Goal: Communication & Community: Share content

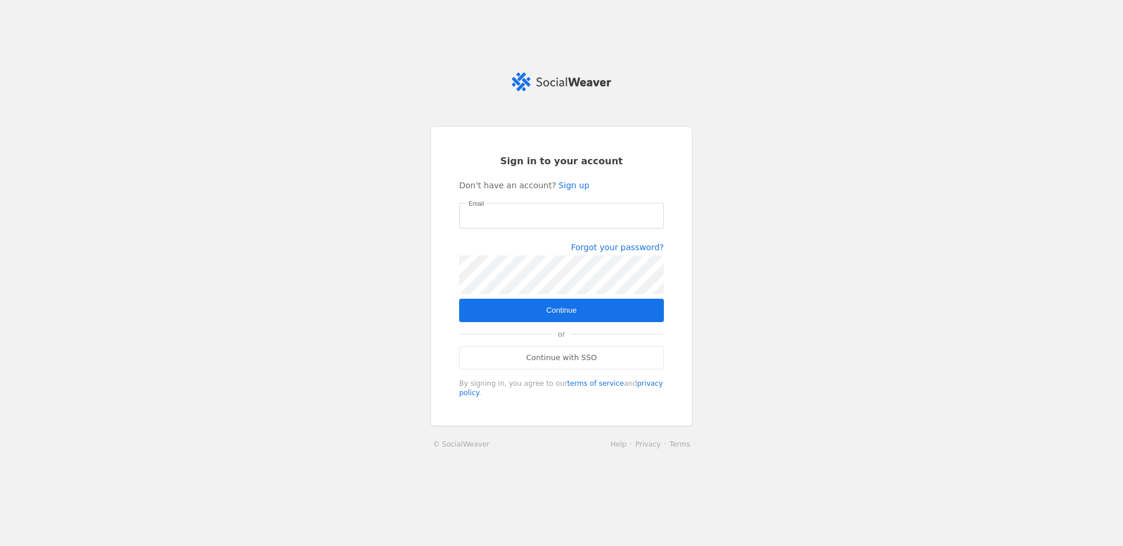
type input "[PERSON_NAME][EMAIL_ADDRESS][PERSON_NAME][DOMAIN_NAME]"
click at [511, 314] on span "submit" at bounding box center [561, 310] width 205 height 23
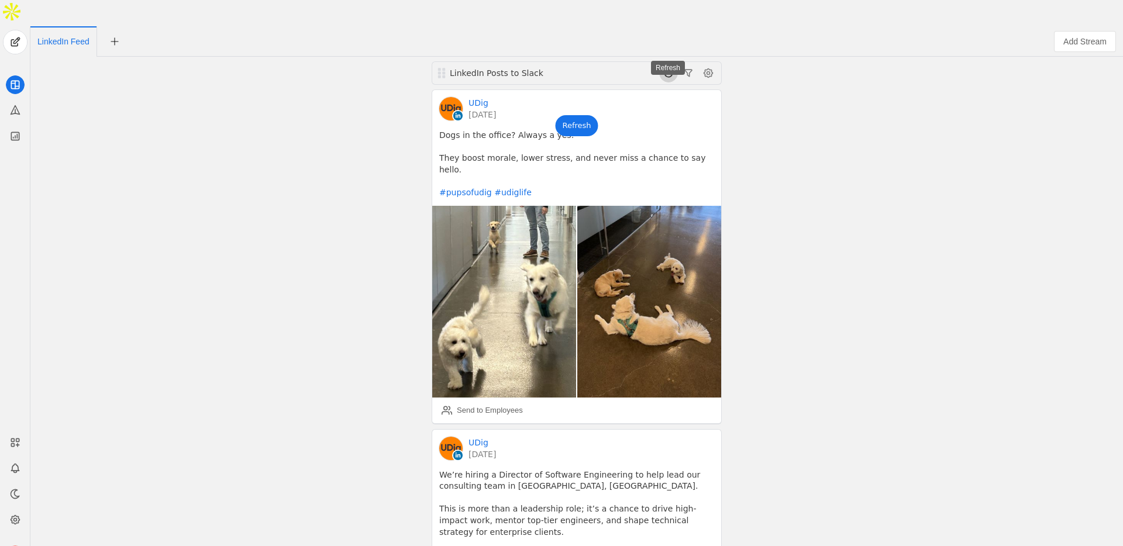
click at [664, 64] on span at bounding box center [668, 73] width 19 height 19
click at [579, 115] on div "Refresh" at bounding box center [576, 125] width 43 height 21
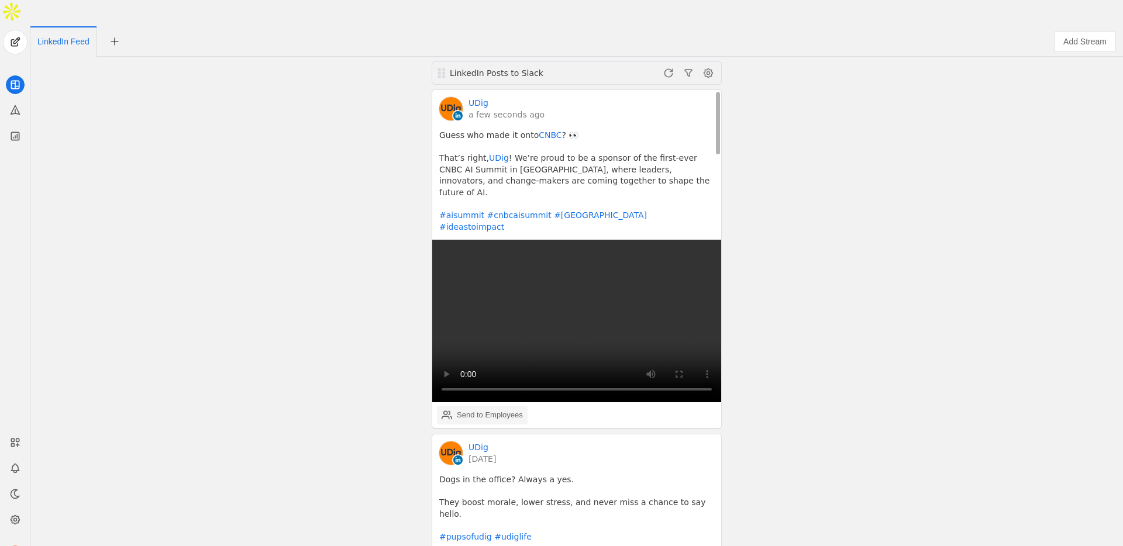
click at [489, 410] on div "Send to Employees" at bounding box center [490, 416] width 66 height 12
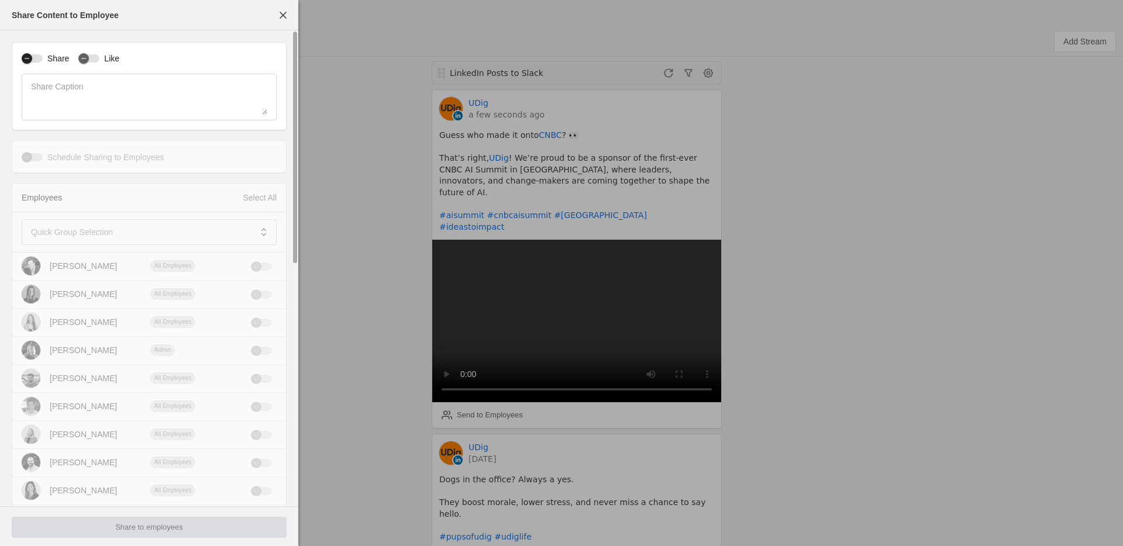
drag, startPoint x: 33, startPoint y: 61, endPoint x: 118, endPoint y: 64, distance: 84.9
click at [35, 61] on div "button" at bounding box center [27, 58] width 16 height 16
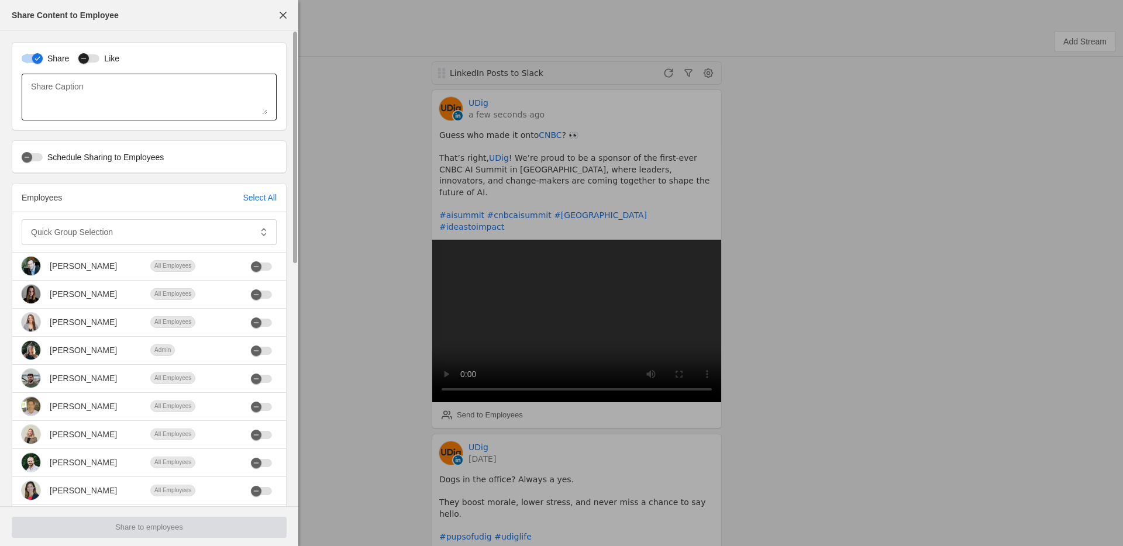
drag, startPoint x: 97, startPoint y: 59, endPoint x: 119, endPoint y: 74, distance: 27.3
click at [97, 59] on div "button" at bounding box center [88, 58] width 21 height 8
click at [125, 221] on div at bounding box center [141, 232] width 220 height 26
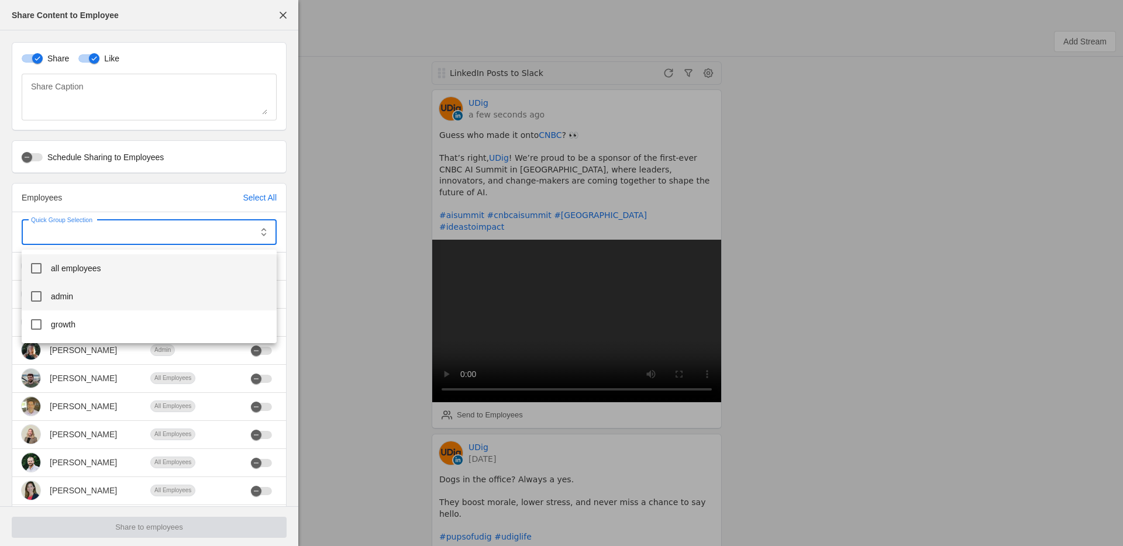
drag, startPoint x: 91, startPoint y: 267, endPoint x: 74, endPoint y: 295, distance: 32.3
click at [91, 267] on span "all employees" at bounding box center [76, 269] width 50 height 12
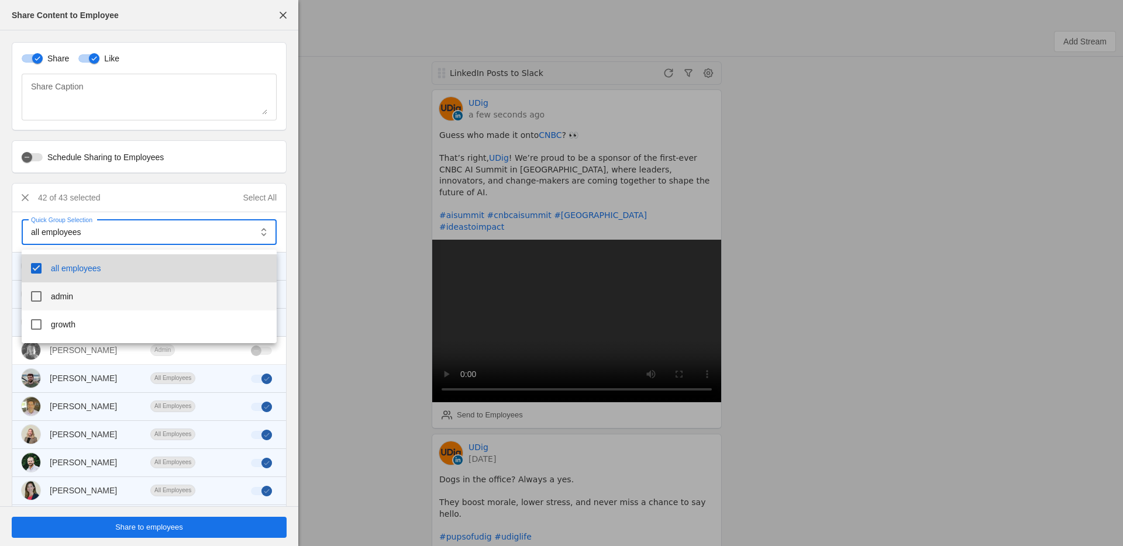
click at [70, 297] on span "admin" at bounding box center [62, 297] width 22 height 12
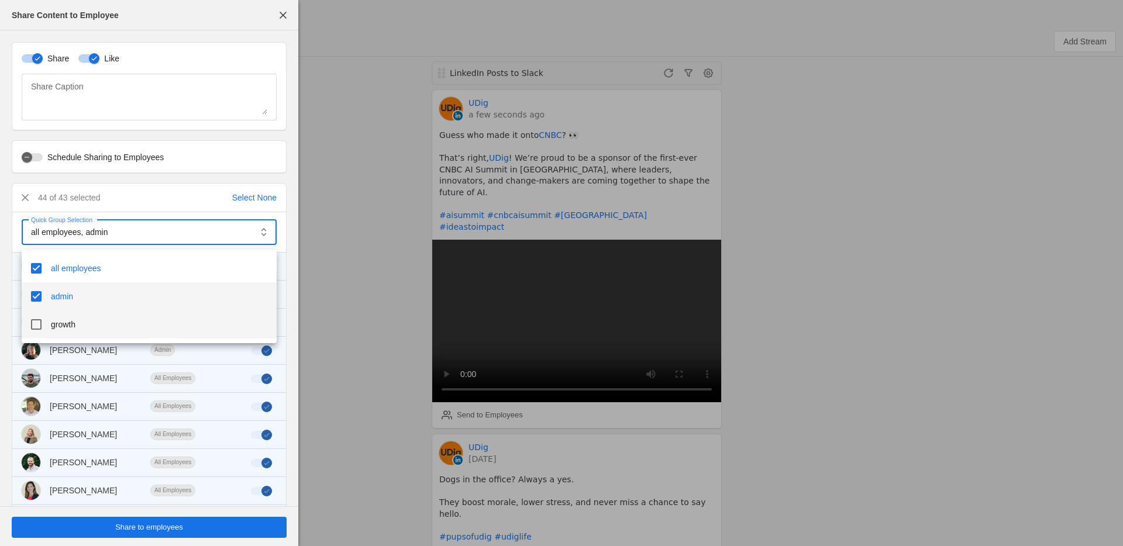
drag, startPoint x: 64, startPoint y: 325, endPoint x: 63, endPoint y: 337, distance: 12.4
click at [63, 328] on span "growth" at bounding box center [63, 325] width 25 height 12
click at [162, 534] on div at bounding box center [561, 273] width 1123 height 546
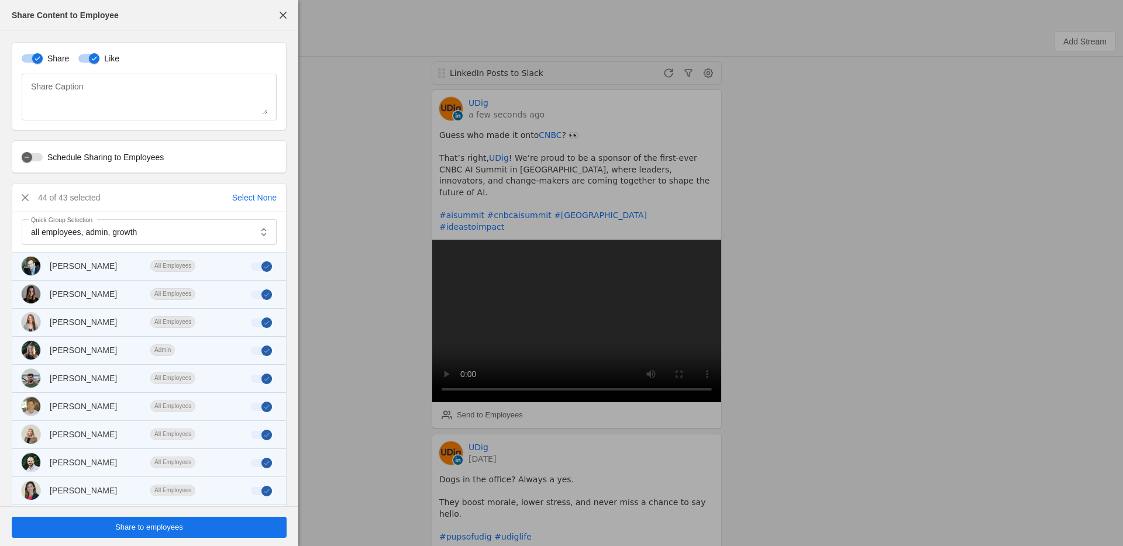
click at [163, 531] on span "Share to employees" at bounding box center [149, 528] width 68 height 12
